Goal: Transaction & Acquisition: Purchase product/service

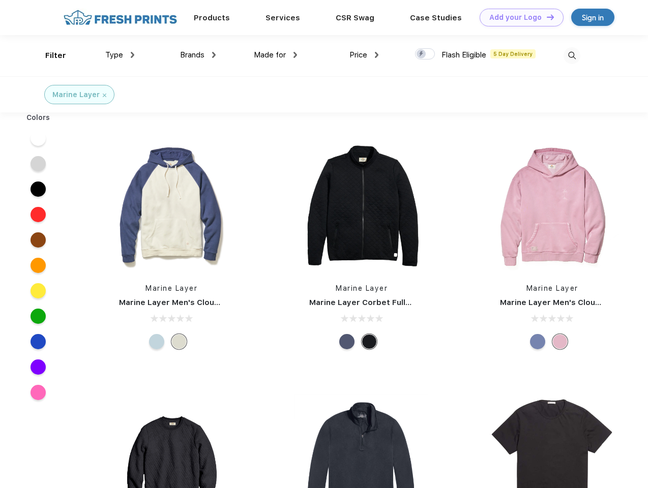
scroll to position [1, 0]
click at [517, 17] on link "Add your Logo Design Tool" at bounding box center [521, 18] width 84 height 18
click at [0, 0] on div "Design Tool" at bounding box center [0, 0] width 0 height 0
click at [545, 17] on link "Add your Logo Design Tool" at bounding box center [521, 18] width 84 height 18
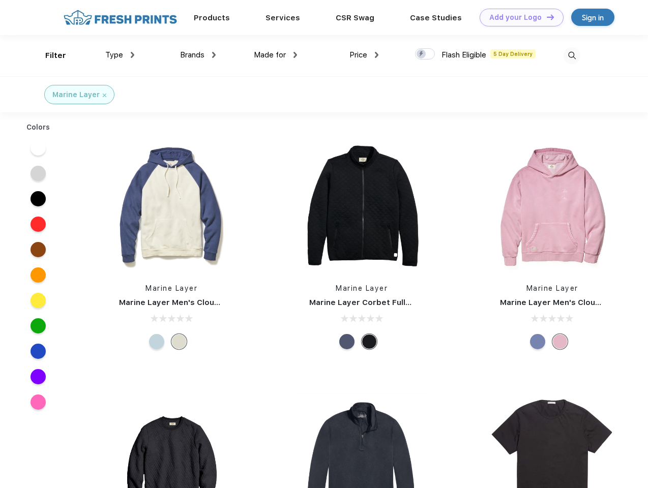
click at [49, 55] on div "Filter" at bounding box center [55, 56] width 21 height 12
click at [120, 55] on span "Type" at bounding box center [114, 54] width 18 height 9
click at [198, 55] on span "Brands" at bounding box center [192, 54] width 24 height 9
click at [275, 55] on span "Made for" at bounding box center [270, 54] width 32 height 9
click at [364, 55] on span "Price" at bounding box center [358, 54] width 18 height 9
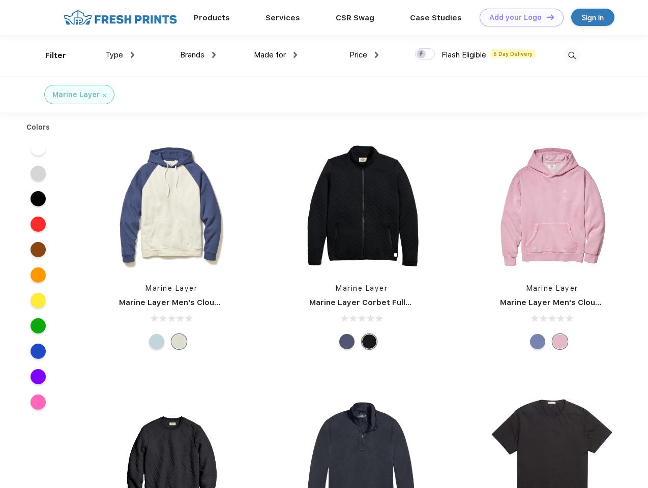
click at [425, 54] on div at bounding box center [425, 53] width 20 height 11
click at [421, 54] on input "checkbox" at bounding box center [418, 51] width 7 height 7
click at [571, 55] on img at bounding box center [571, 55] width 17 height 17
